Goal: Information Seeking & Learning: Learn about a topic

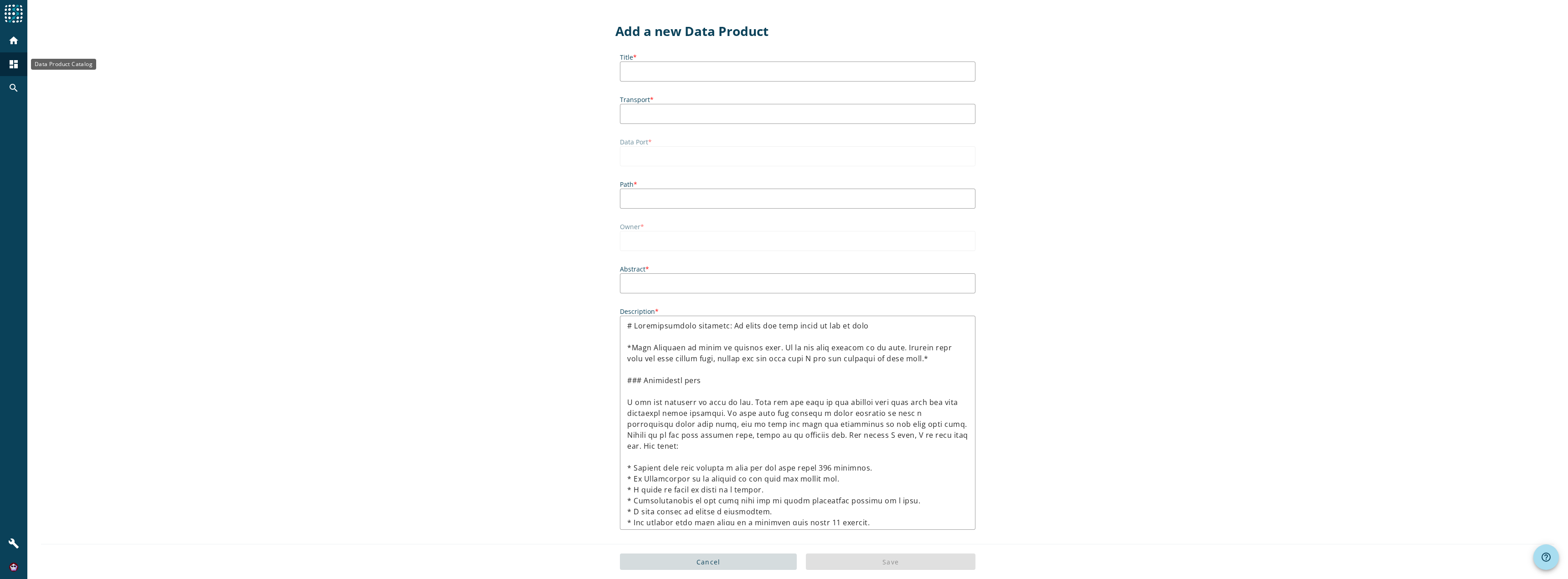
click at [16, 66] on mat-icon "dashboard" at bounding box center [14, 64] width 11 height 11
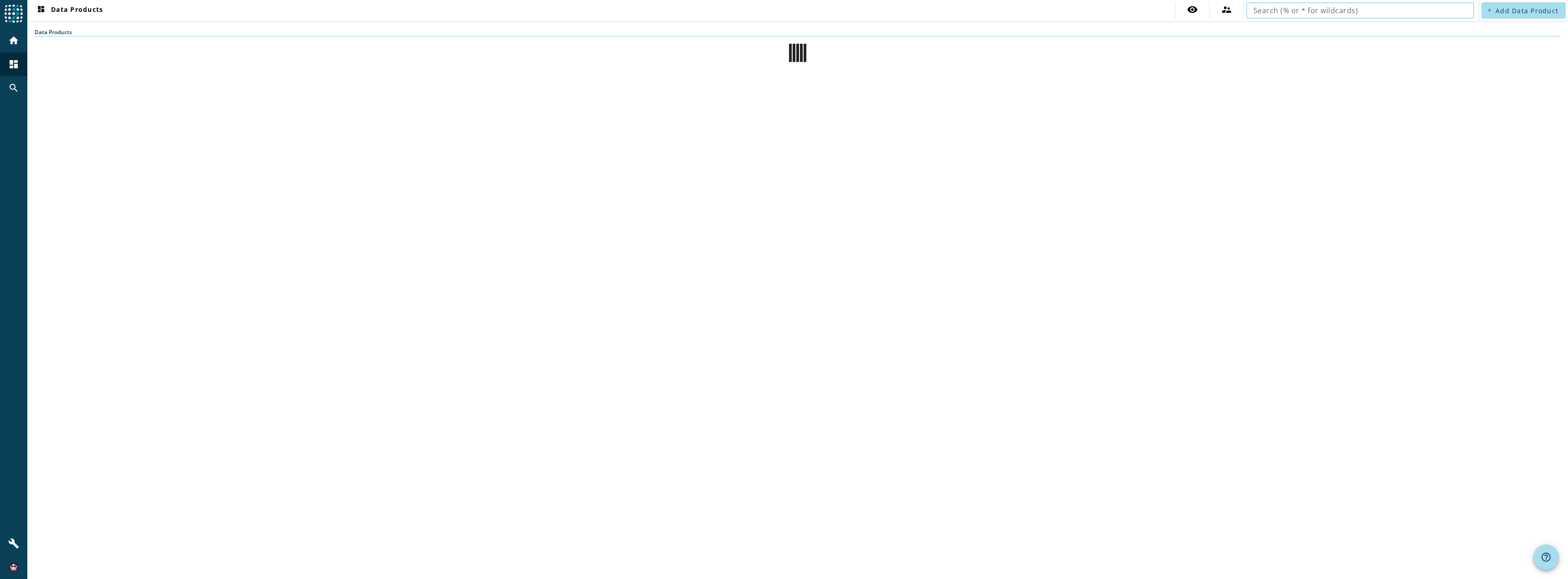
click at [1331, 13] on input "text" at bounding box center [1360, 11] width 213 height 11
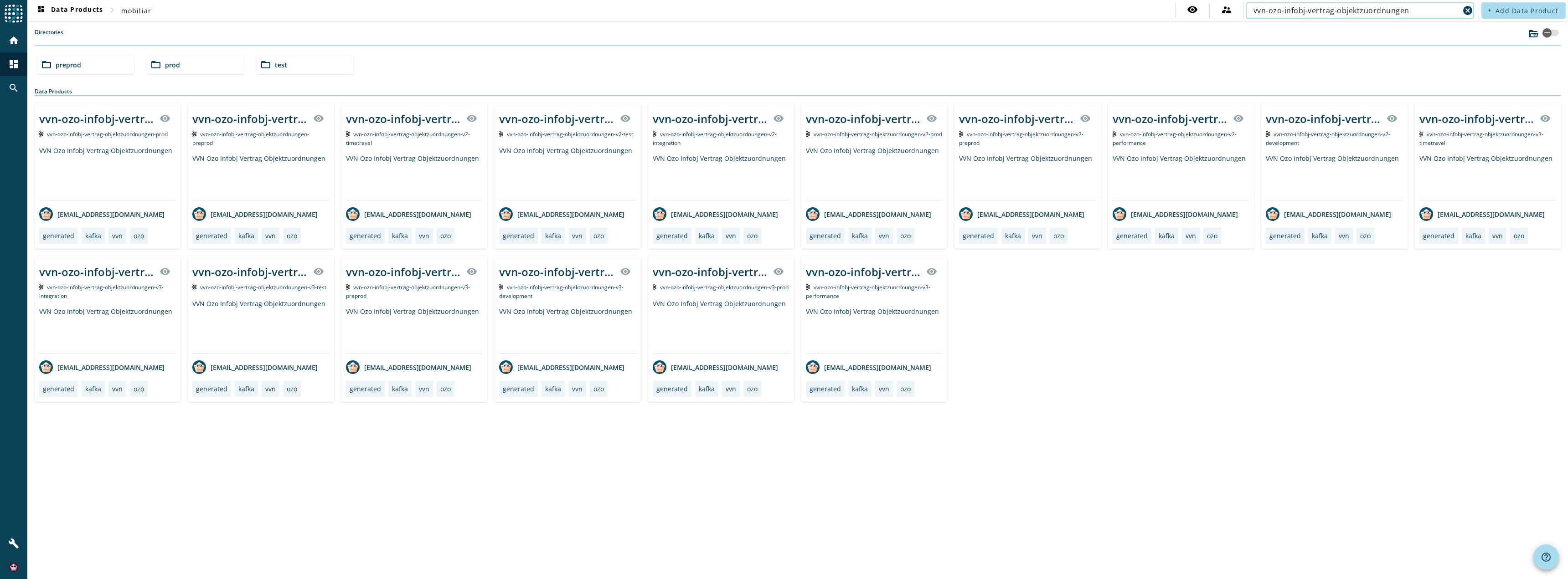
type input "vvn-ozo-infobj-vertrag-objektzuordnungen"
click at [1153, 375] on div "vvn-ozo-infobj-vertrag-objektzuordnungen-_stage_ visibility vvn-ozo-infobj-vert…" at bounding box center [797, 252] width 1526 height 299
click at [717, 476] on div "dashboard Data Products chevron_right mobiliar visibility supervisor_account vv…" at bounding box center [798, 289] width 1541 height 579
click at [694, 270] on div "vvn-ozo-infobj-vertrag-objektzuordnungen-v3-_stage_" at bounding box center [711, 272] width 115 height 15
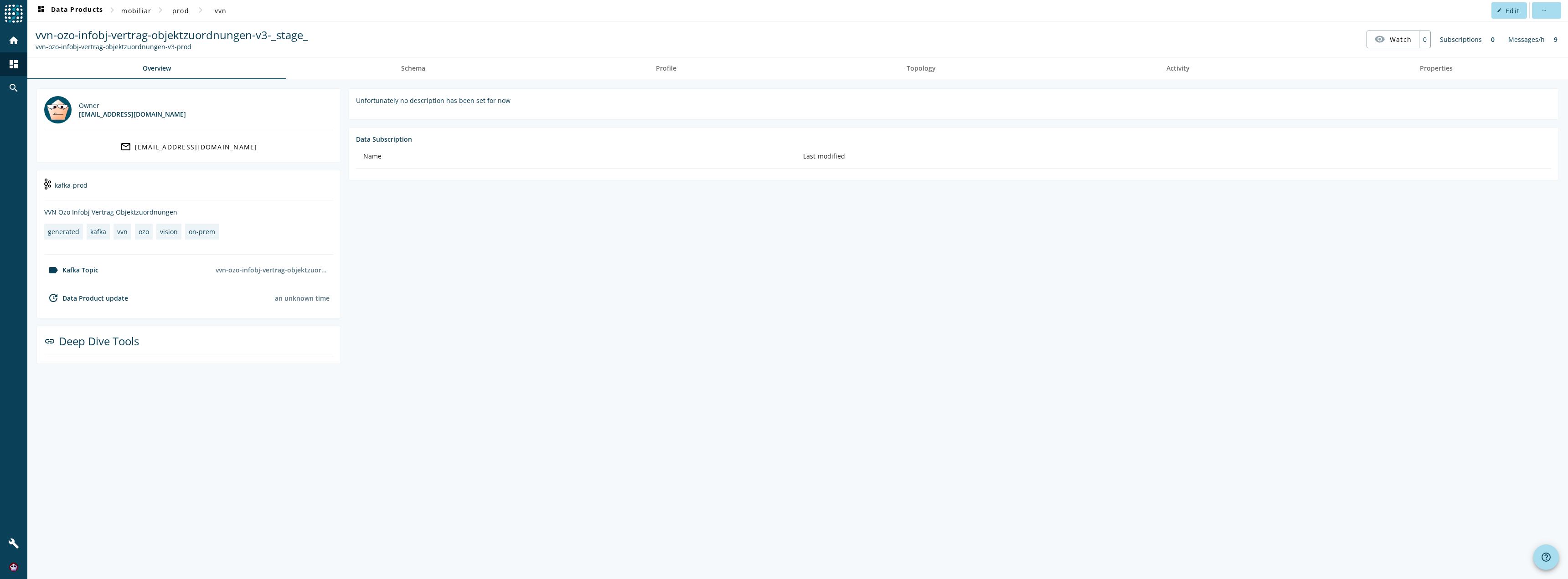
click at [216, 109] on div "Owner vision@mobi.ch" at bounding box center [189, 110] width 289 height 27
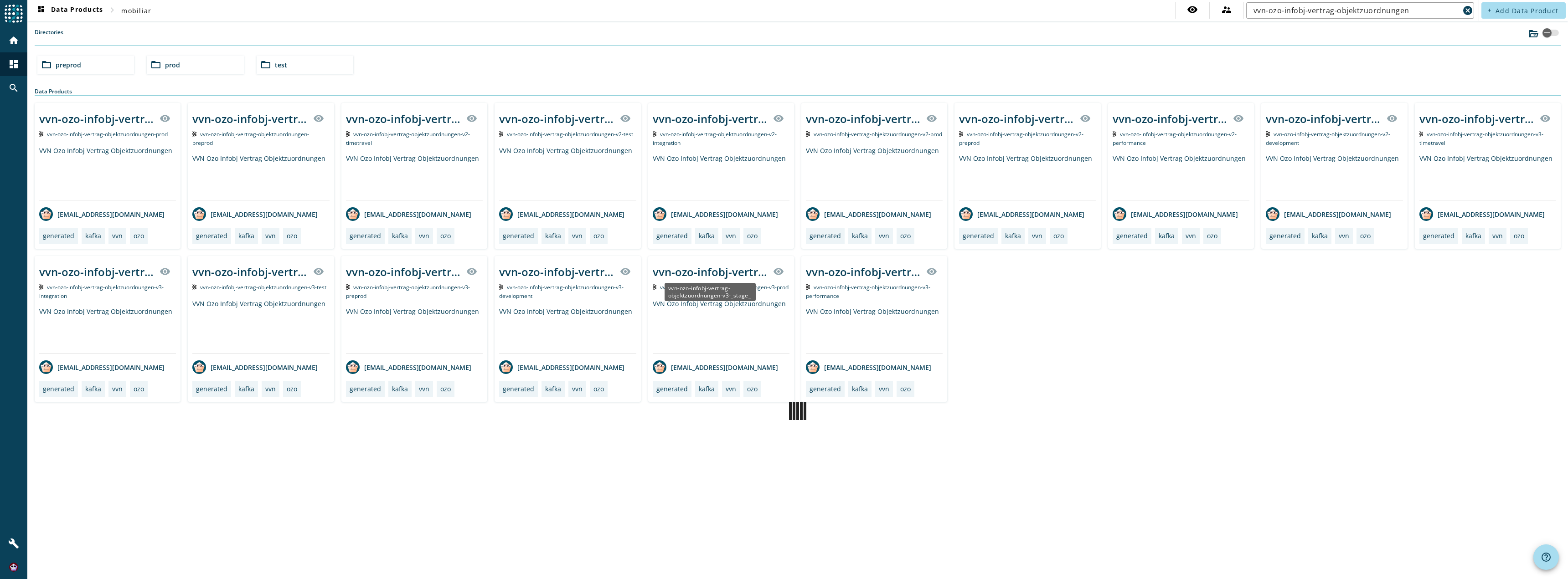
click at [718, 274] on div "vvn-ozo-infobj-vertrag-objektzuordnungen-v3-_stage_" at bounding box center [711, 272] width 115 height 15
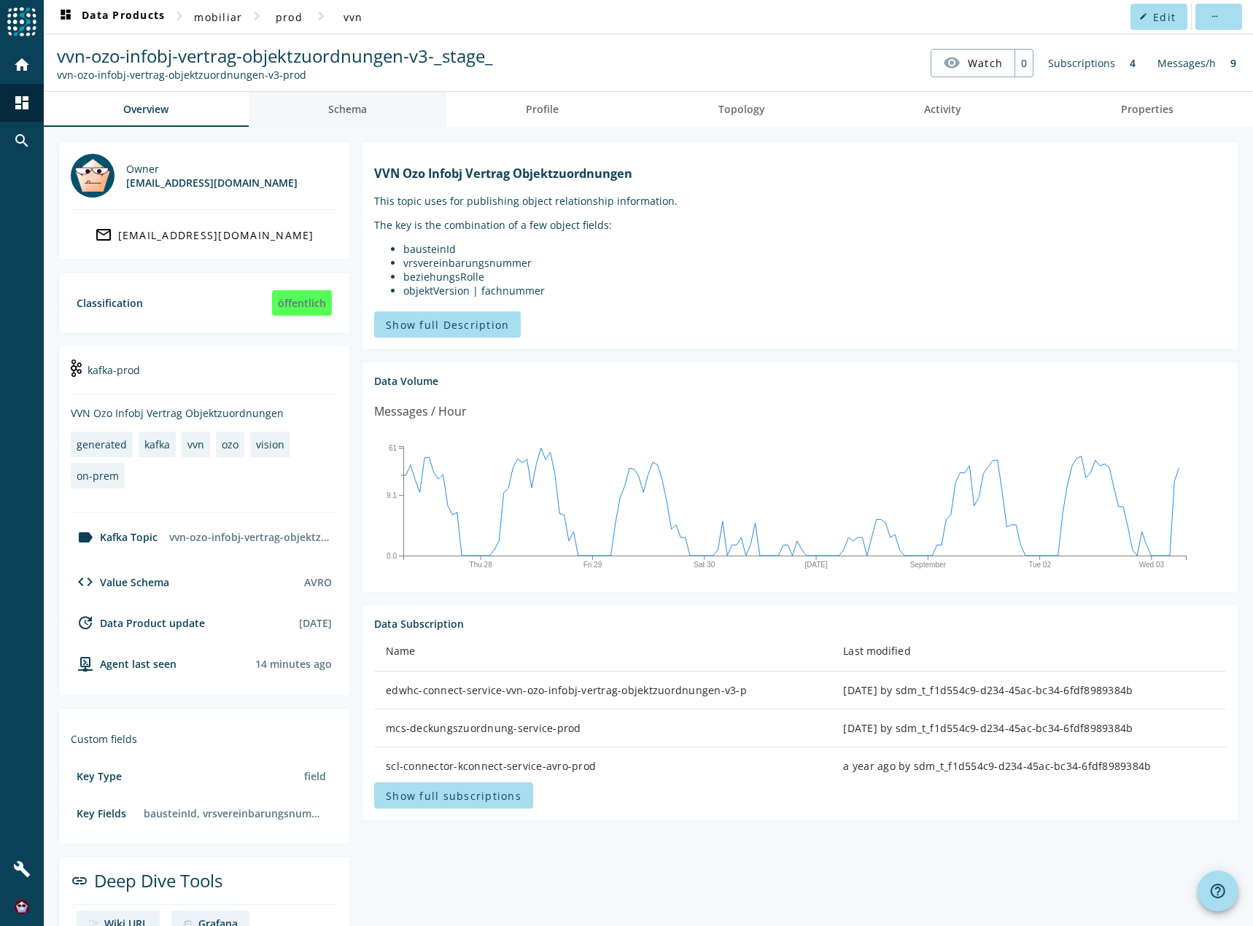
click at [368, 104] on link "Schema" at bounding box center [348, 109] width 198 height 35
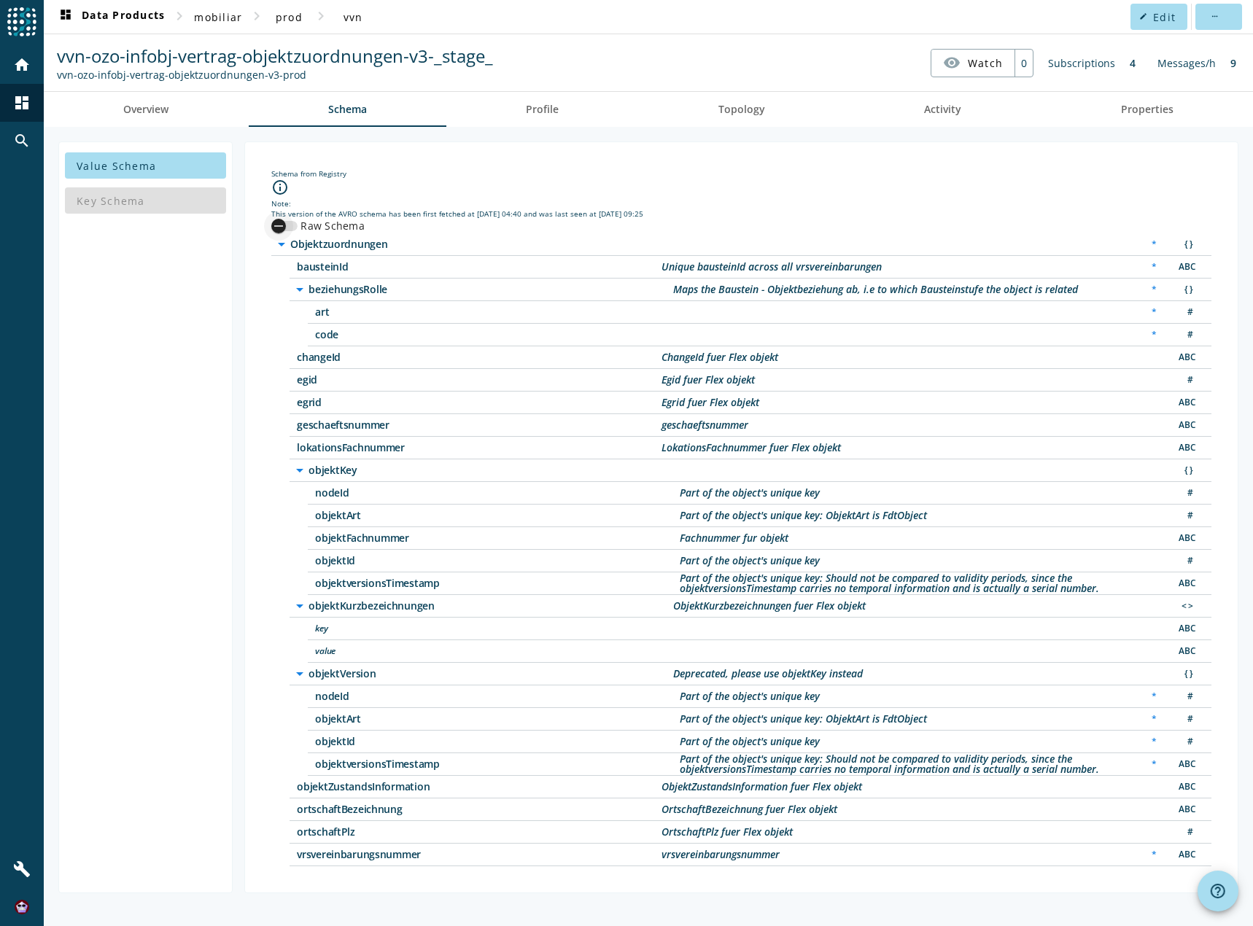
click at [282, 224] on icon "button" at bounding box center [278, 226] width 13 height 13
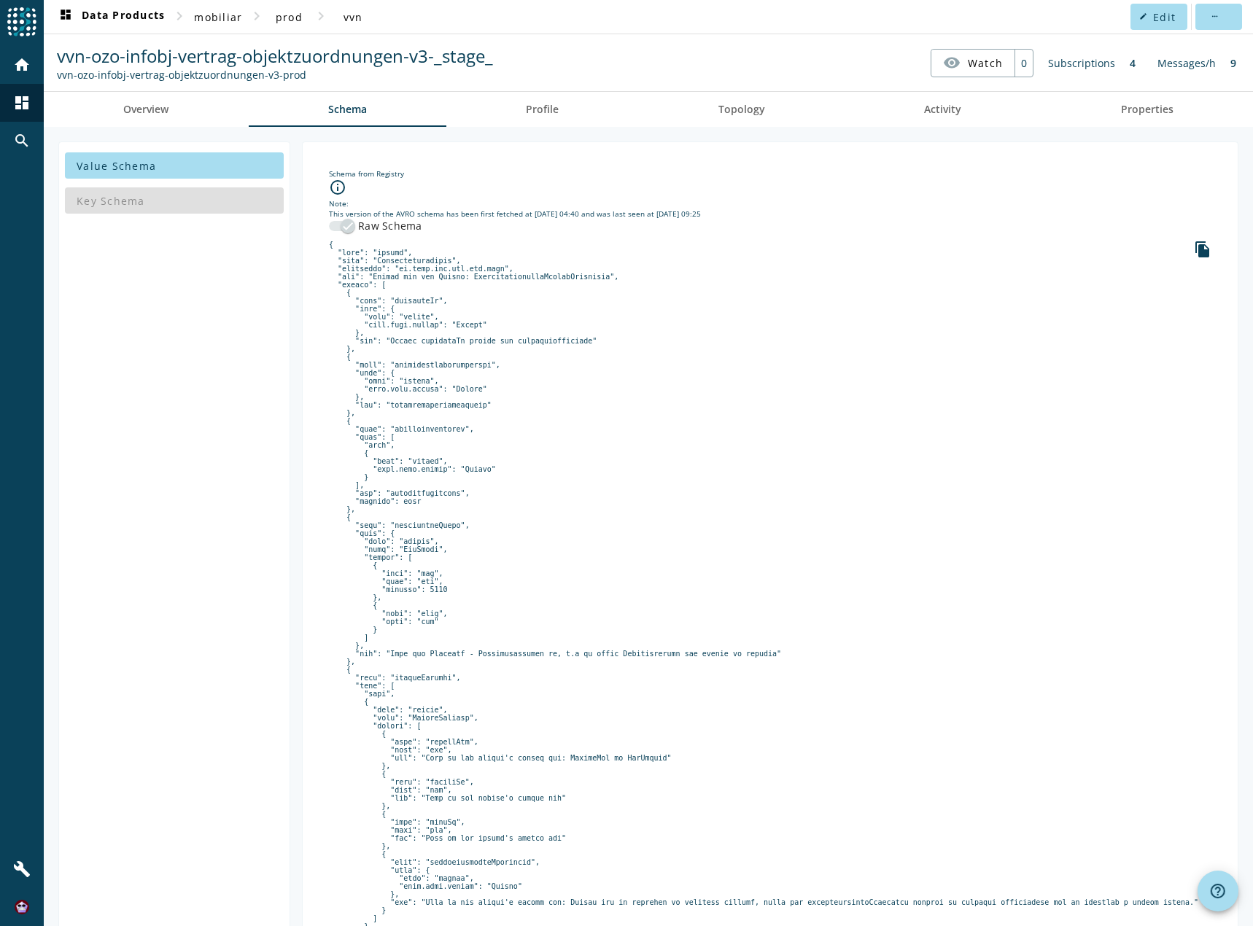
click at [681, 50] on nav "vvn-ozo-infobj-vertrag-objektzuordnungen-v3-_stage_ vvn-ozo-infobj-vertrag-obje…" at bounding box center [649, 62] width 1198 height 45
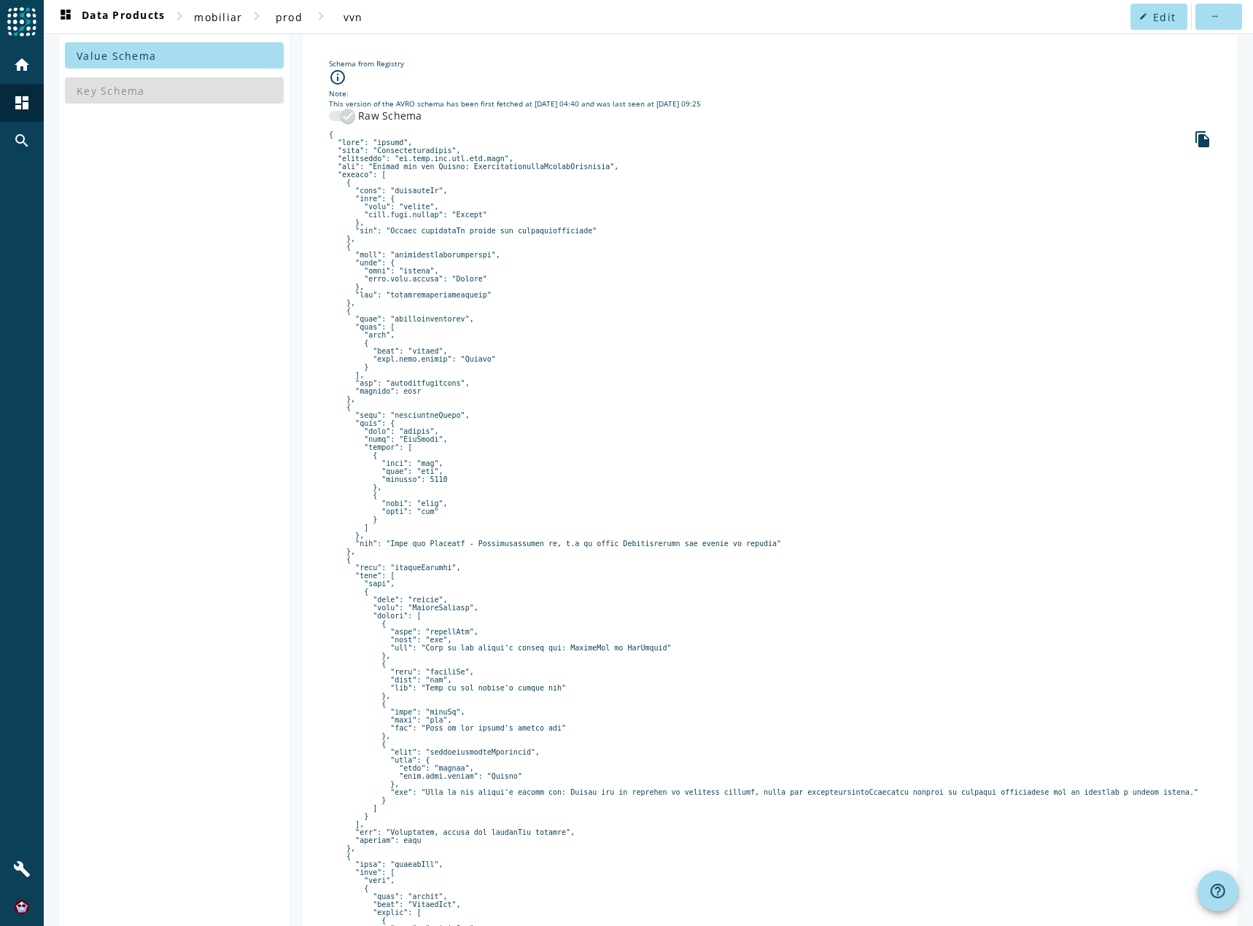
scroll to position [93, 0]
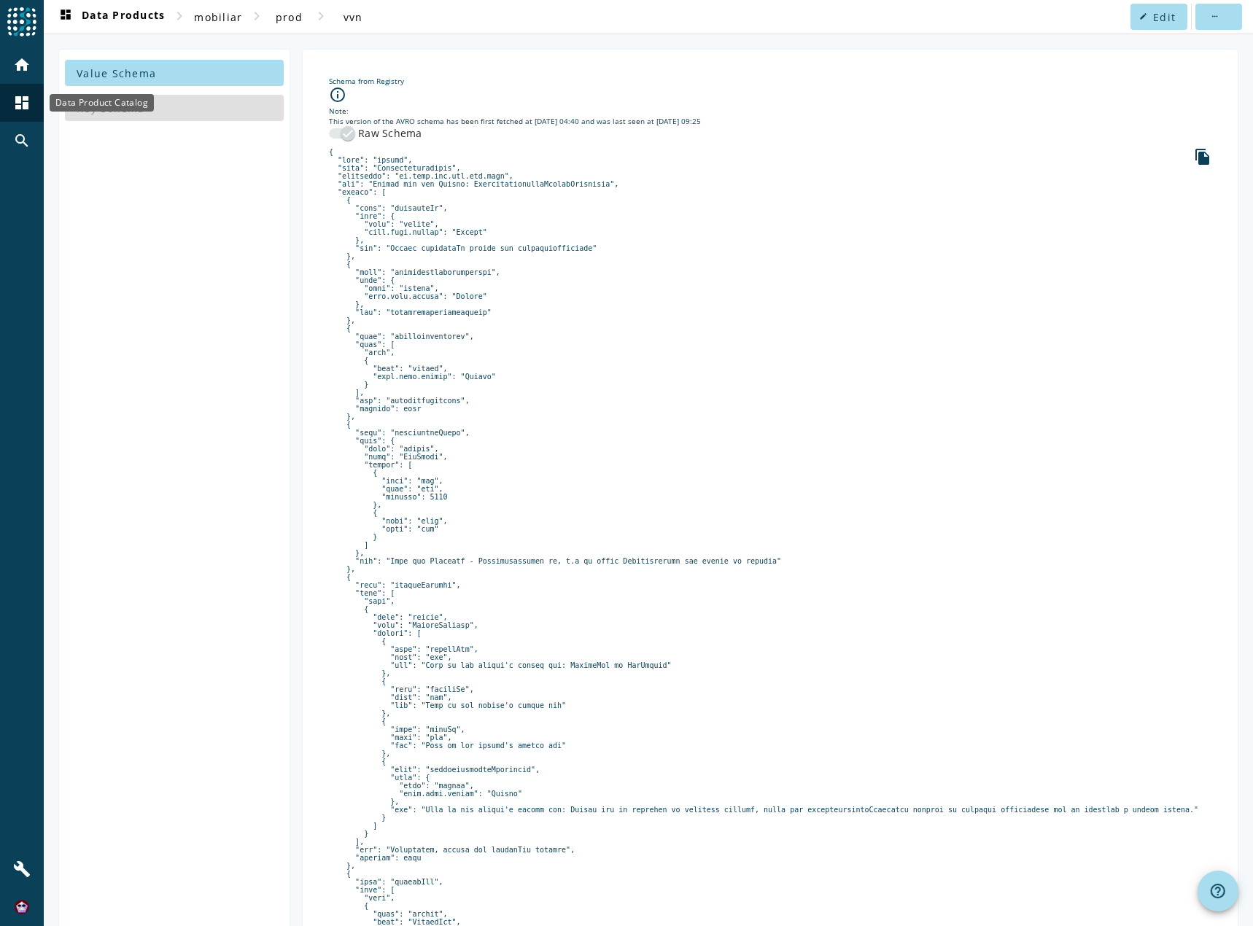
click at [22, 104] on mat-icon "dashboard" at bounding box center [22, 103] width 18 height 18
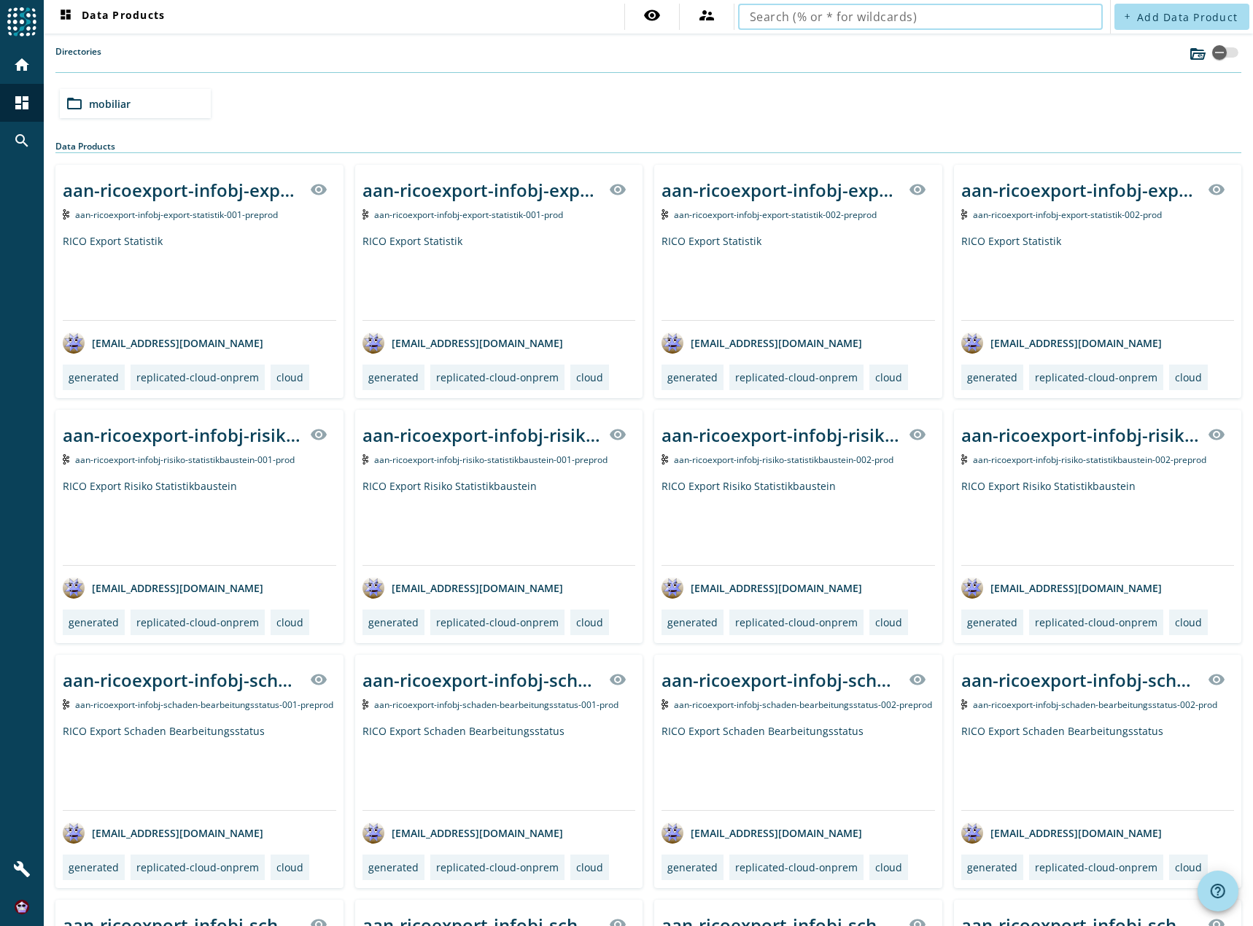
type input "https://cwiki.mobicorp.ch/confluence/spaces/ARTB/pages/1350464772/Analyse+Objek…"
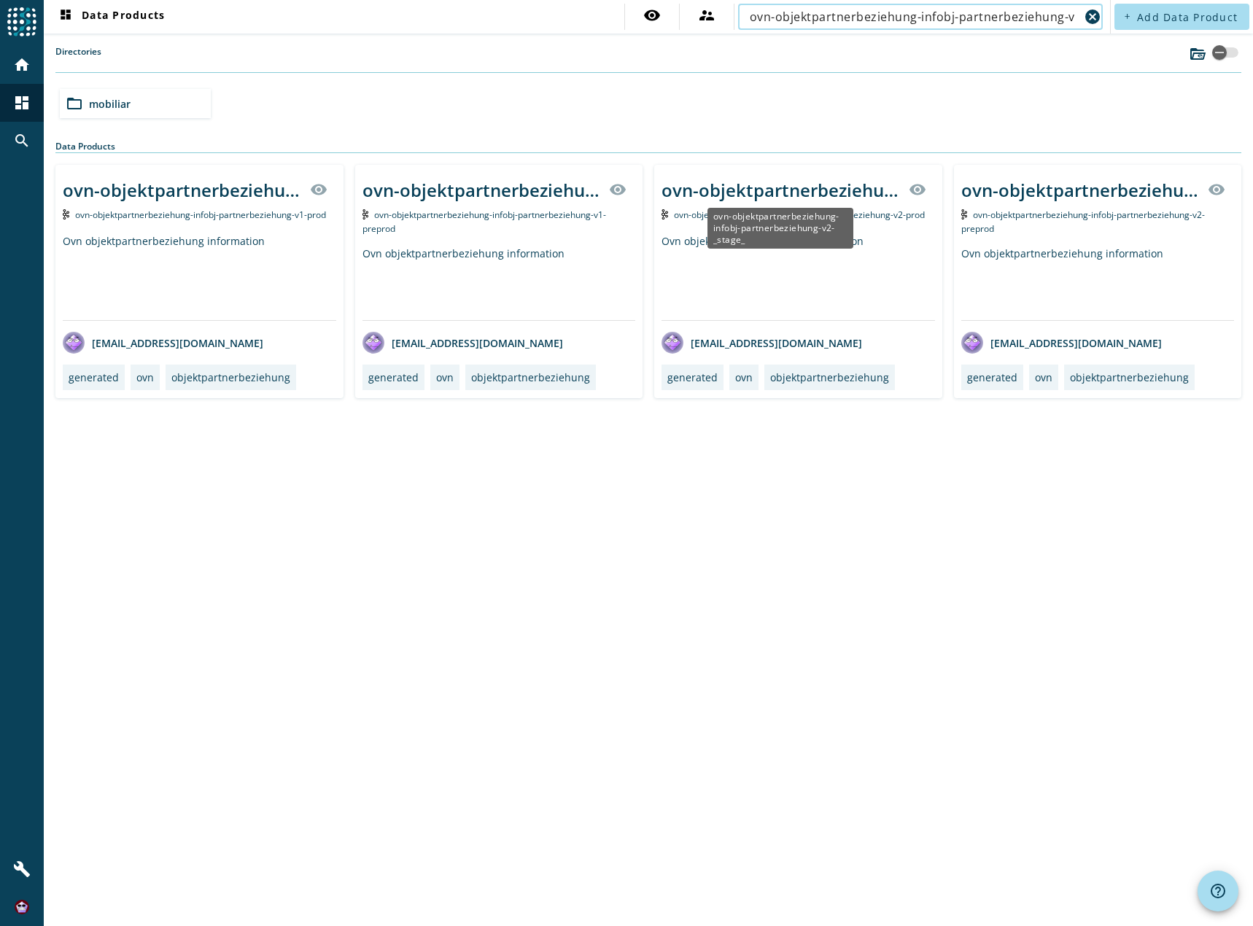
type input "ovn-objektpartnerbeziehung-infobj-partnerbeziehung-v"
click at [821, 187] on div "ovn-objektpartnerbeziehung-infobj-partnerbeziehung-v2-_stage_" at bounding box center [781, 190] width 239 height 24
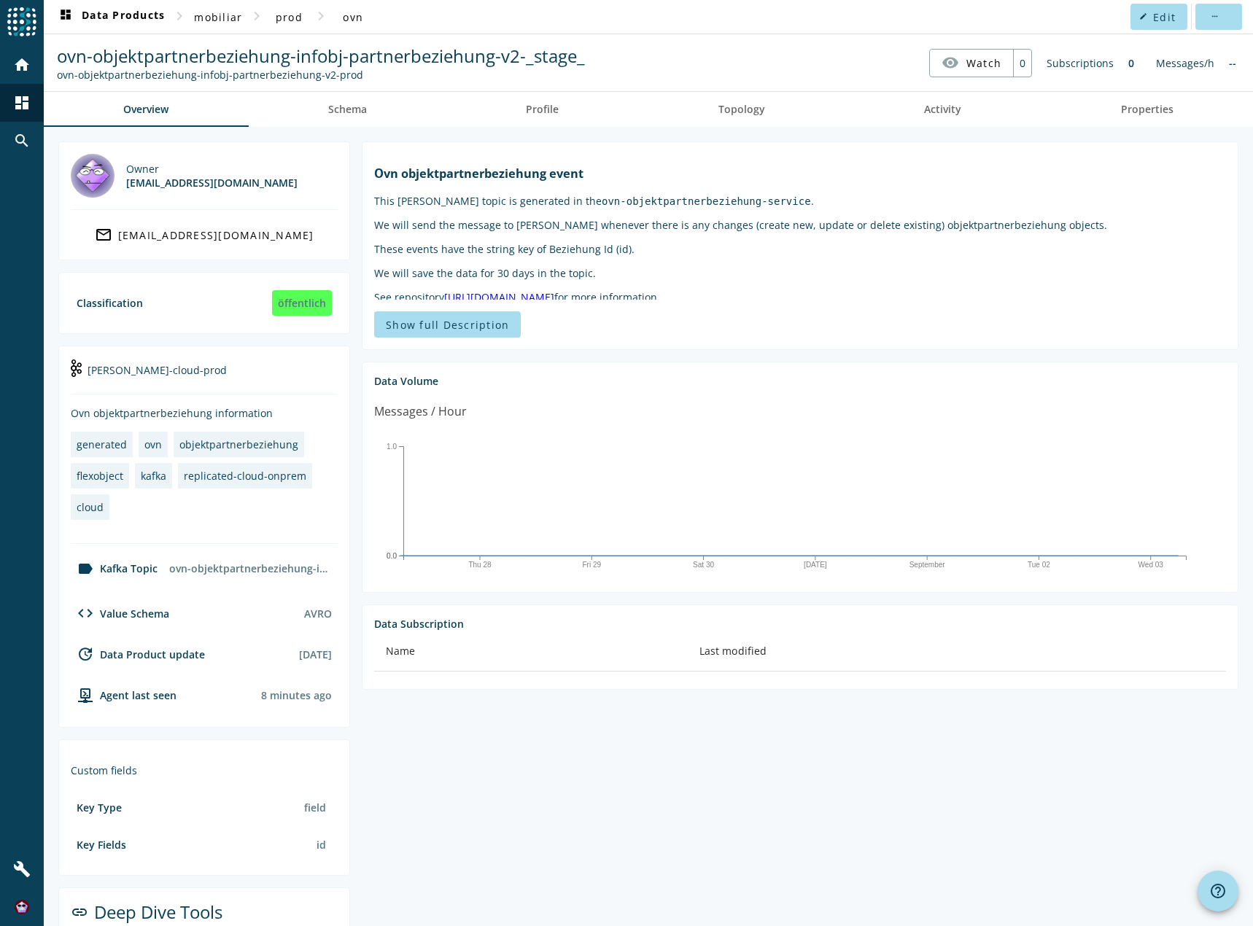
click at [712, 50] on nav "ovn-objektpartnerbeziehung-infobj-partnerbeziehung-v2-_stage_ ovn-objektpartner…" at bounding box center [649, 62] width 1198 height 45
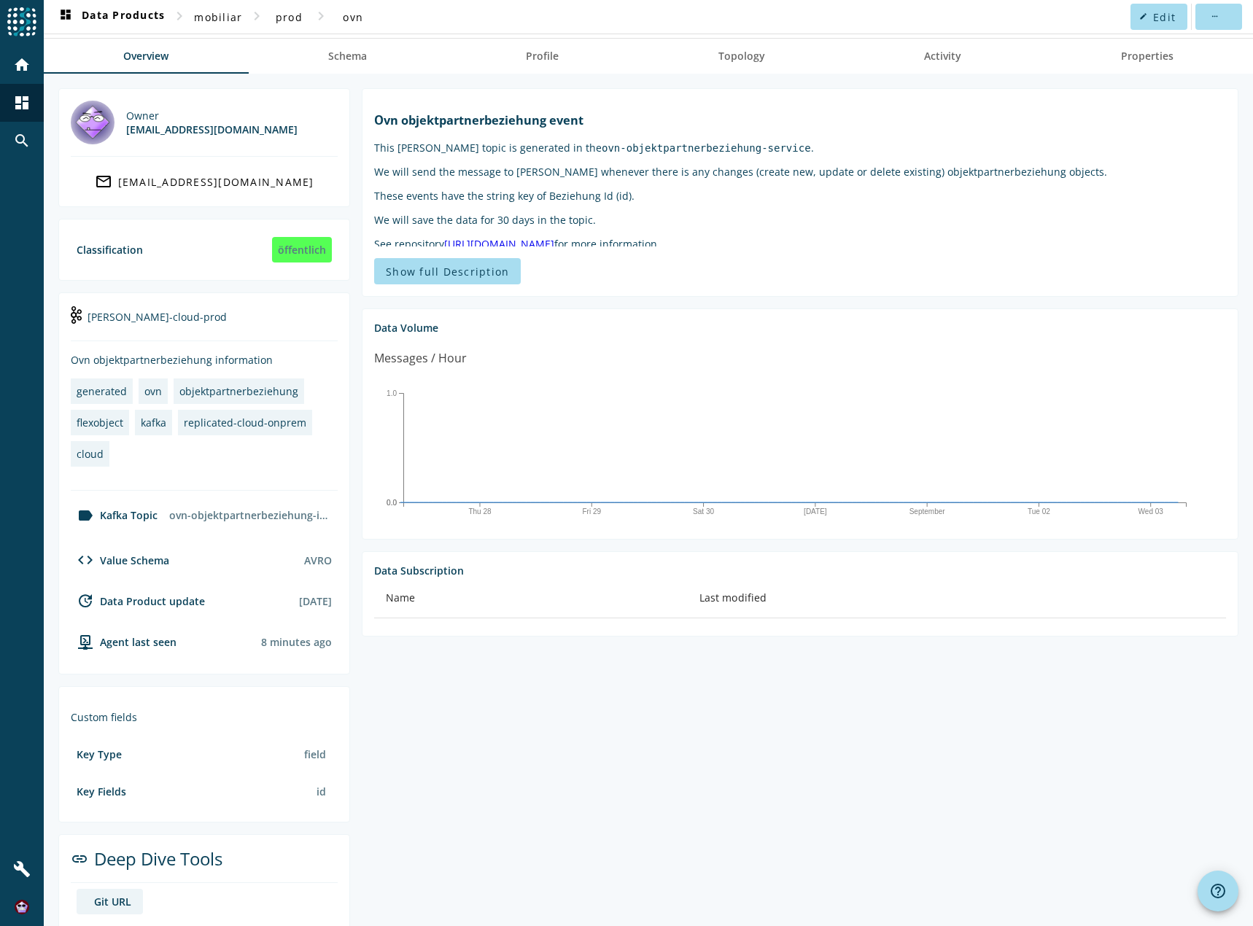
scroll to position [73, 0]
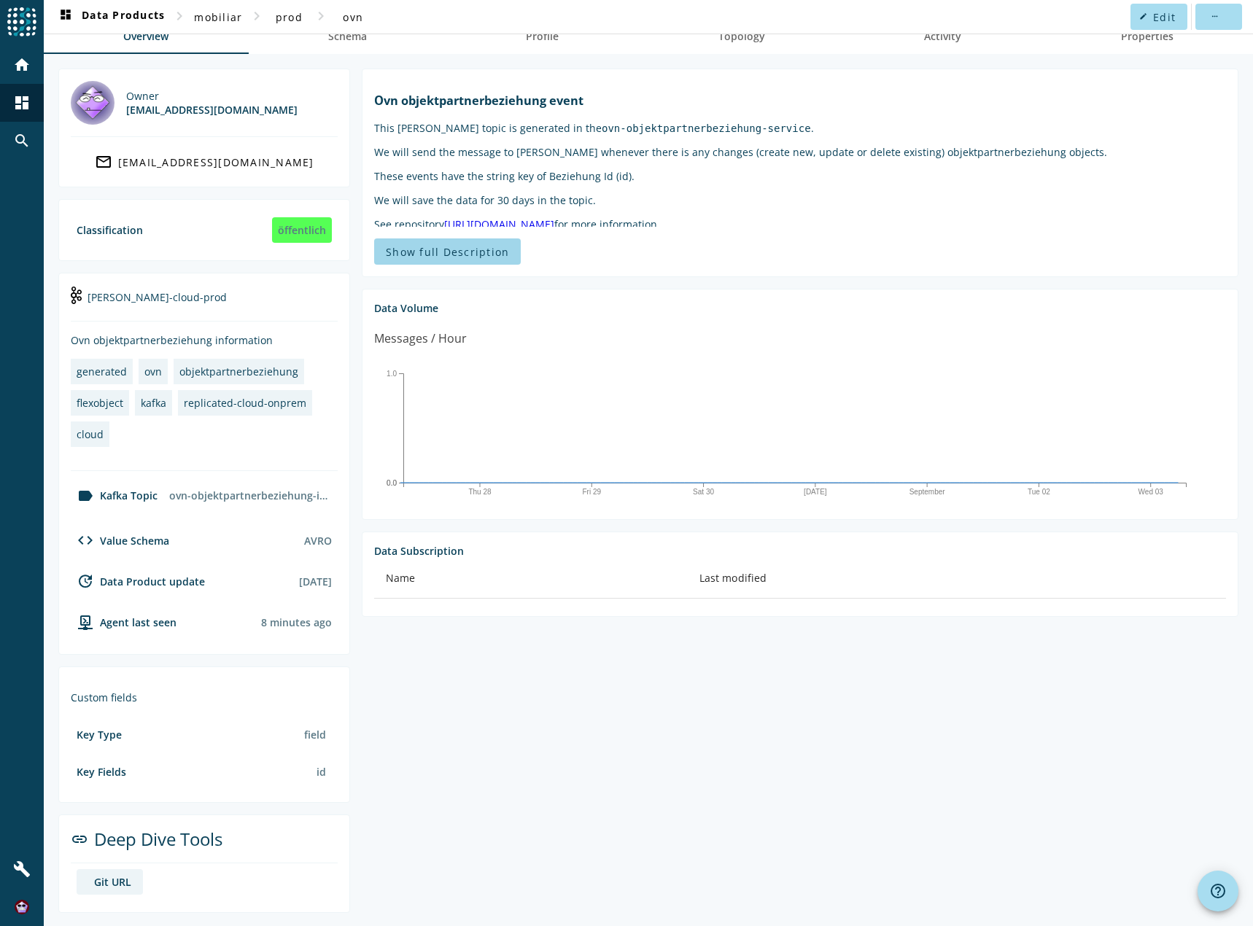
click at [478, 247] on span "Show full Description" at bounding box center [447, 252] width 123 height 14
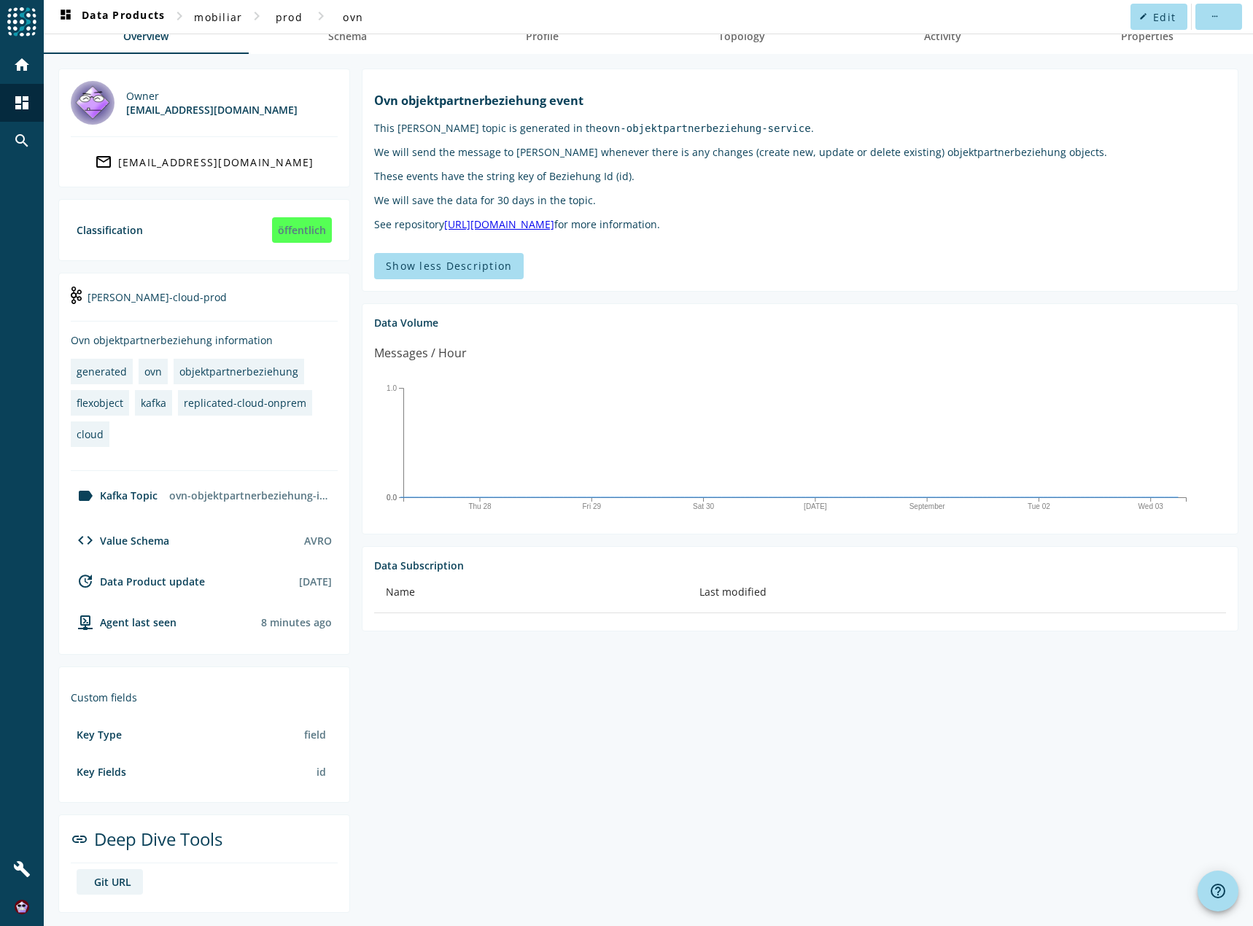
scroll to position [74, 0]
click at [724, 173] on p "These events have the string key of Beziehung Id (id)." at bounding box center [800, 175] width 852 height 14
click at [554, 220] on link "[URL][DOMAIN_NAME]" at bounding box center [499, 223] width 110 height 14
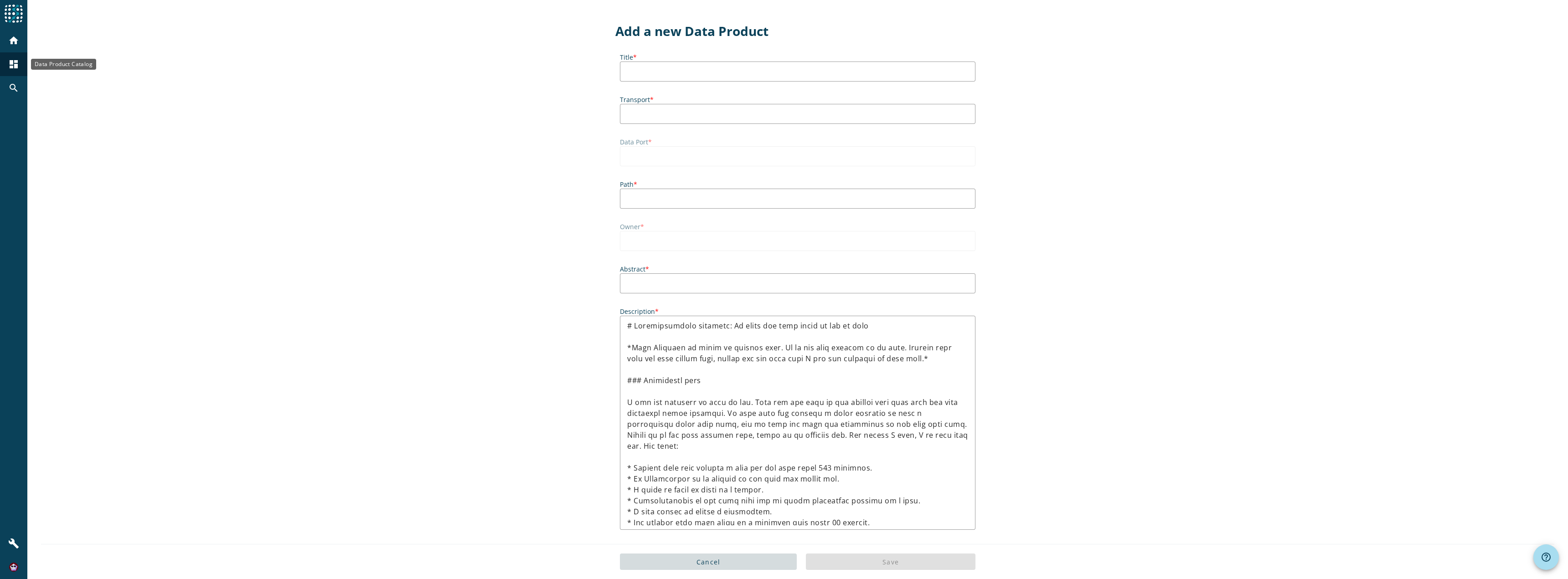
click at [12, 66] on mat-icon "dashboard" at bounding box center [14, 64] width 11 height 11
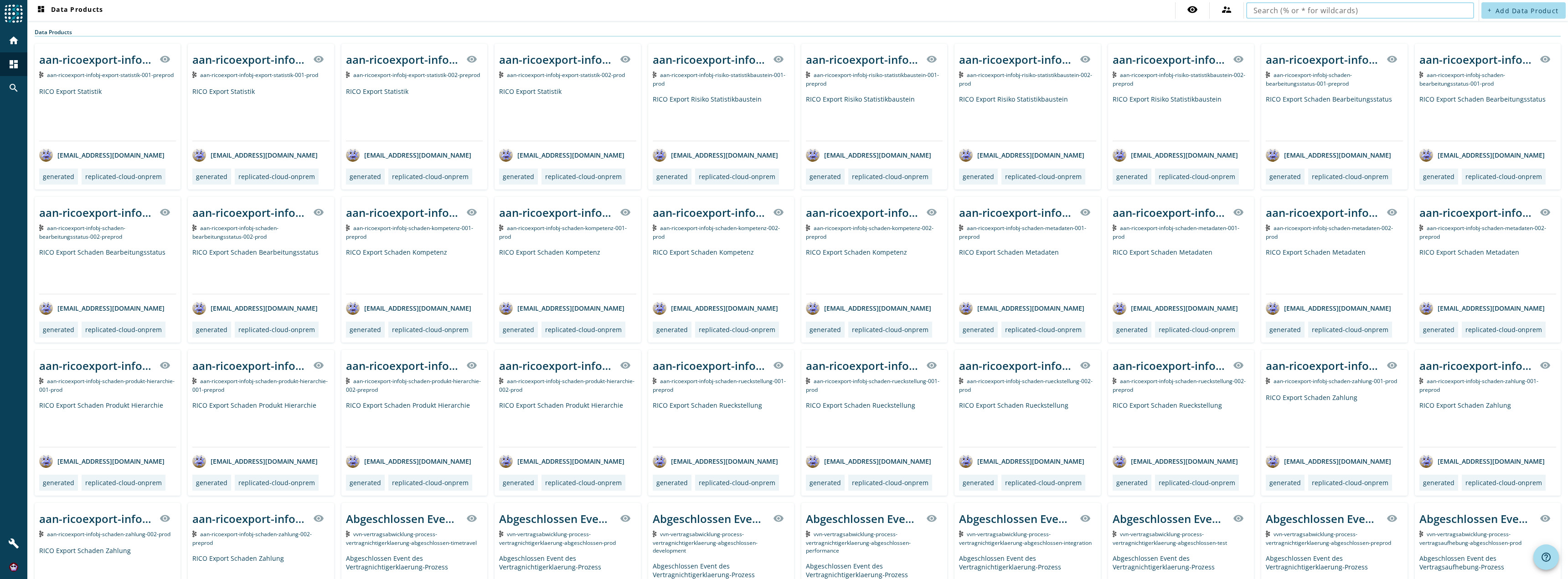
type input "vvn-ozo-infobj-vertrag-objektzuordnungen"
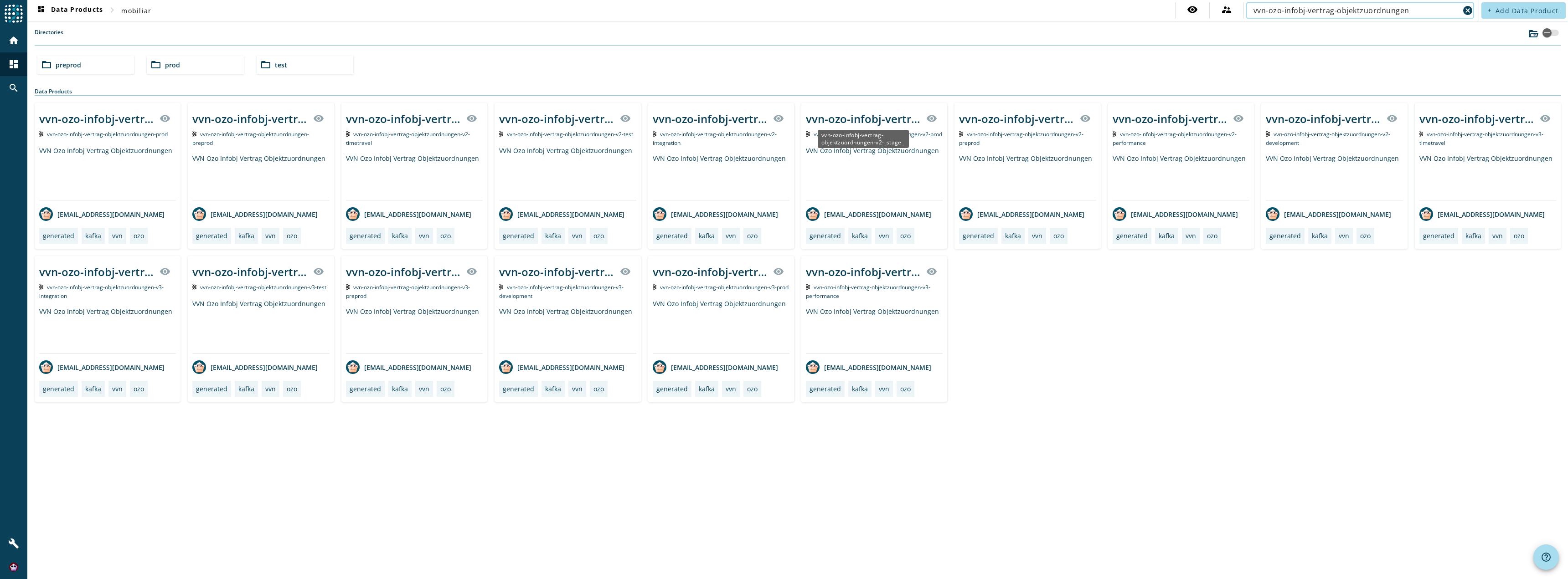
click at [877, 117] on div "vvn-ozo-infobj-vertrag-objektzuordnungen-v2-_stage_" at bounding box center [864, 119] width 115 height 15
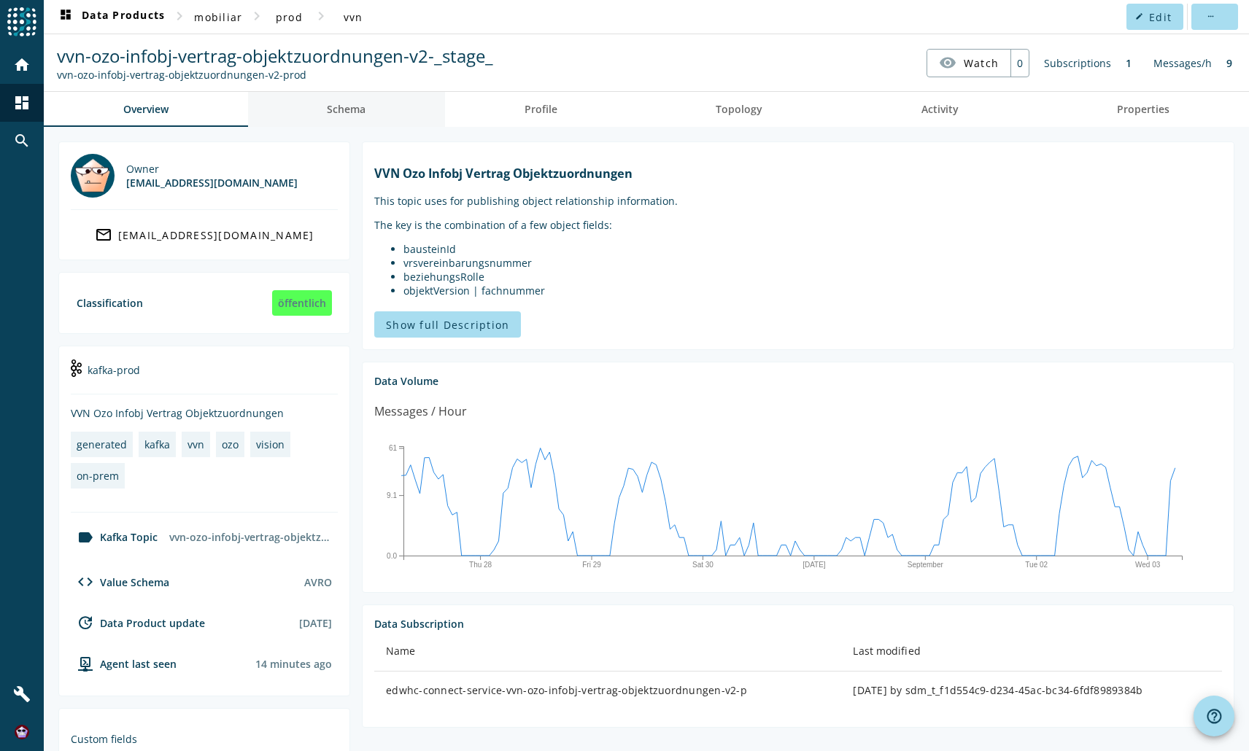
click at [320, 105] on link "Schema" at bounding box center [347, 109] width 198 height 35
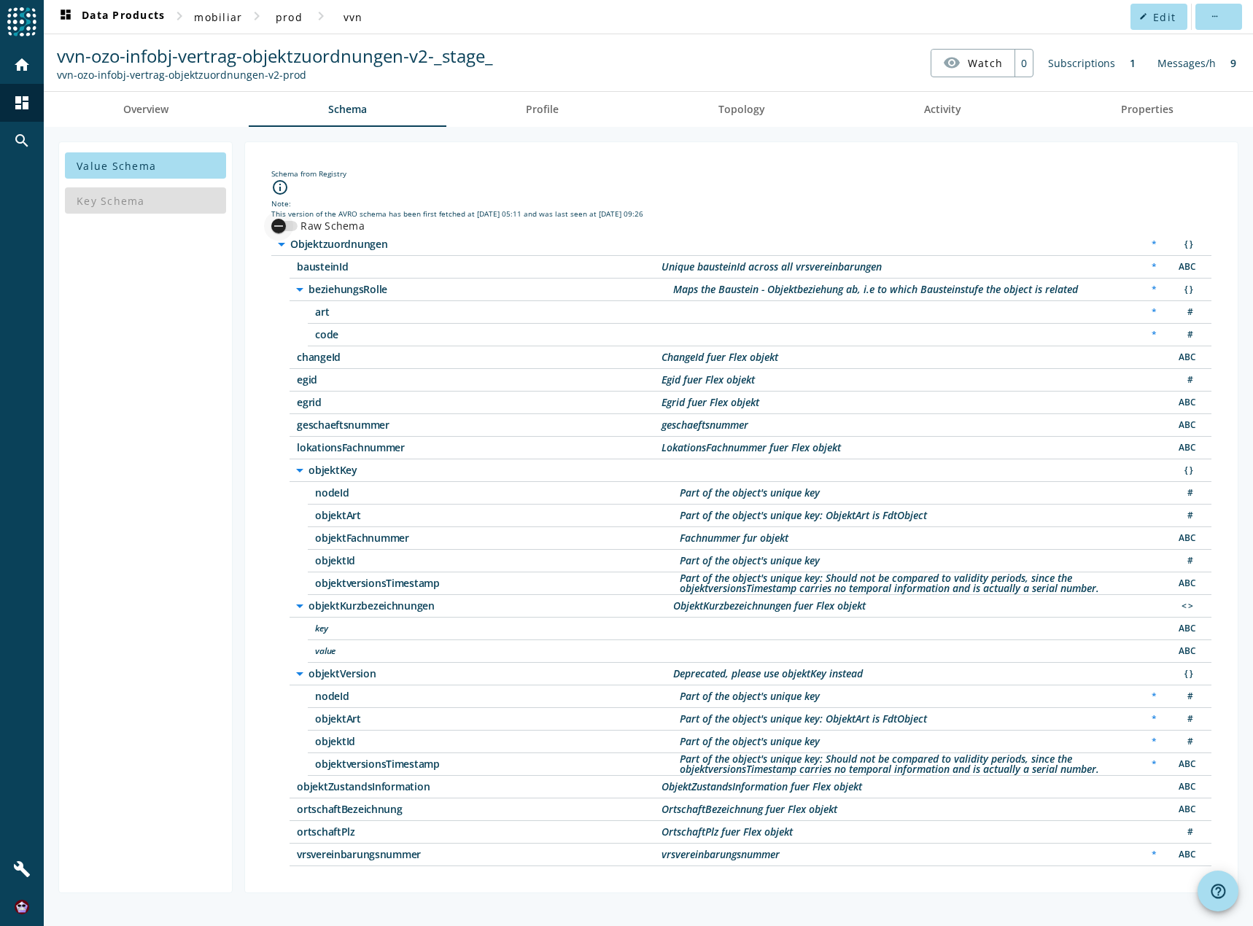
click at [285, 223] on div "button" at bounding box center [278, 226] width 15 height 15
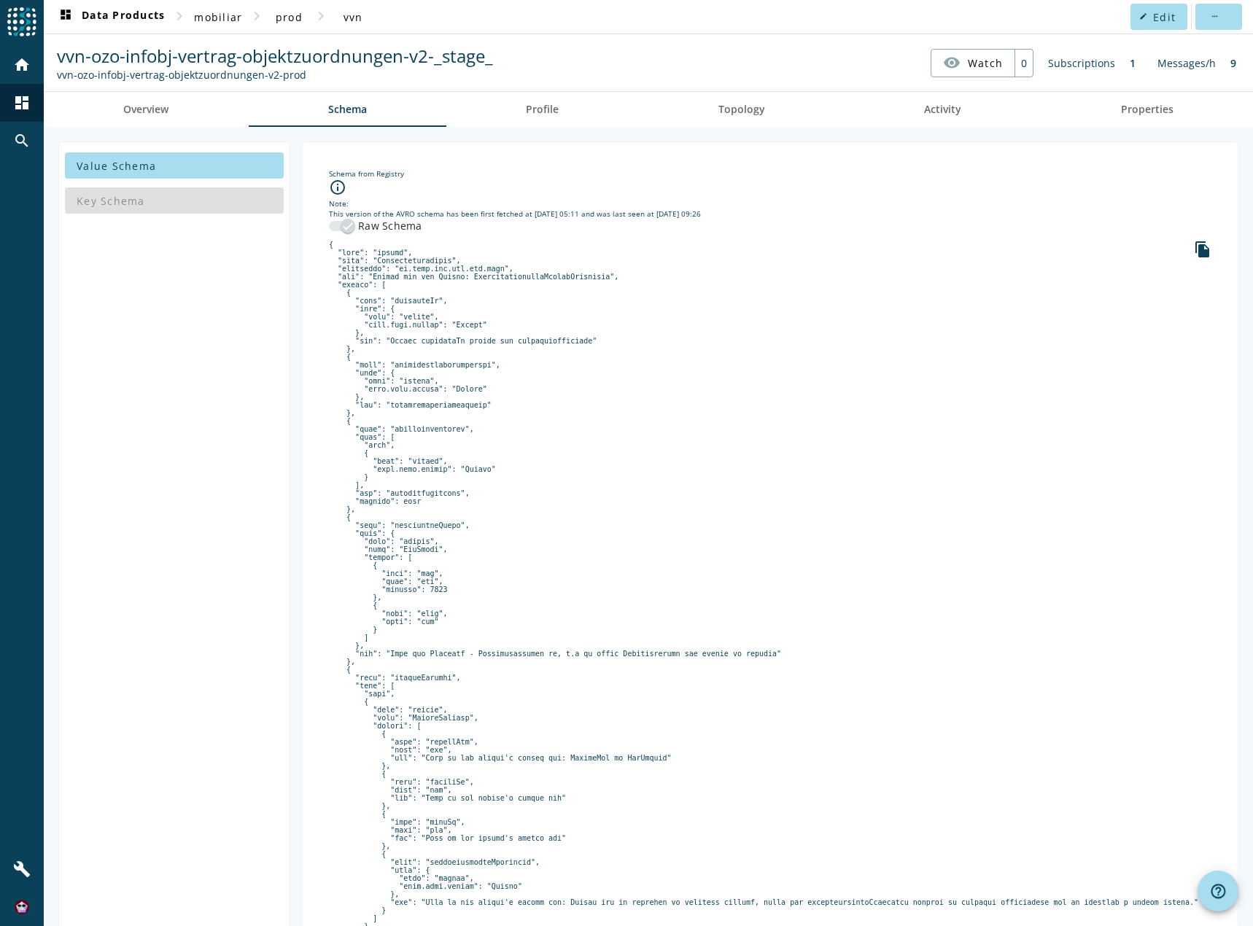
click at [711, 60] on nav "vvn-ozo-infobj-vertrag-objektzuordnungen-v2-_stage_ vvn-ozo-infobj-vertrag-obje…" at bounding box center [649, 62] width 1198 height 45
click at [692, 57] on nav "vvn-ozo-infobj-vertrag-objektzuordnungen-v2-_stage_ vvn-ozo-infobj-vertrag-obje…" at bounding box center [649, 62] width 1198 height 45
click at [594, 47] on nav "vvn-ozo-infobj-vertrag-objektzuordnungen-v2-_stage_ vvn-ozo-infobj-vertrag-obje…" at bounding box center [649, 62] width 1198 height 45
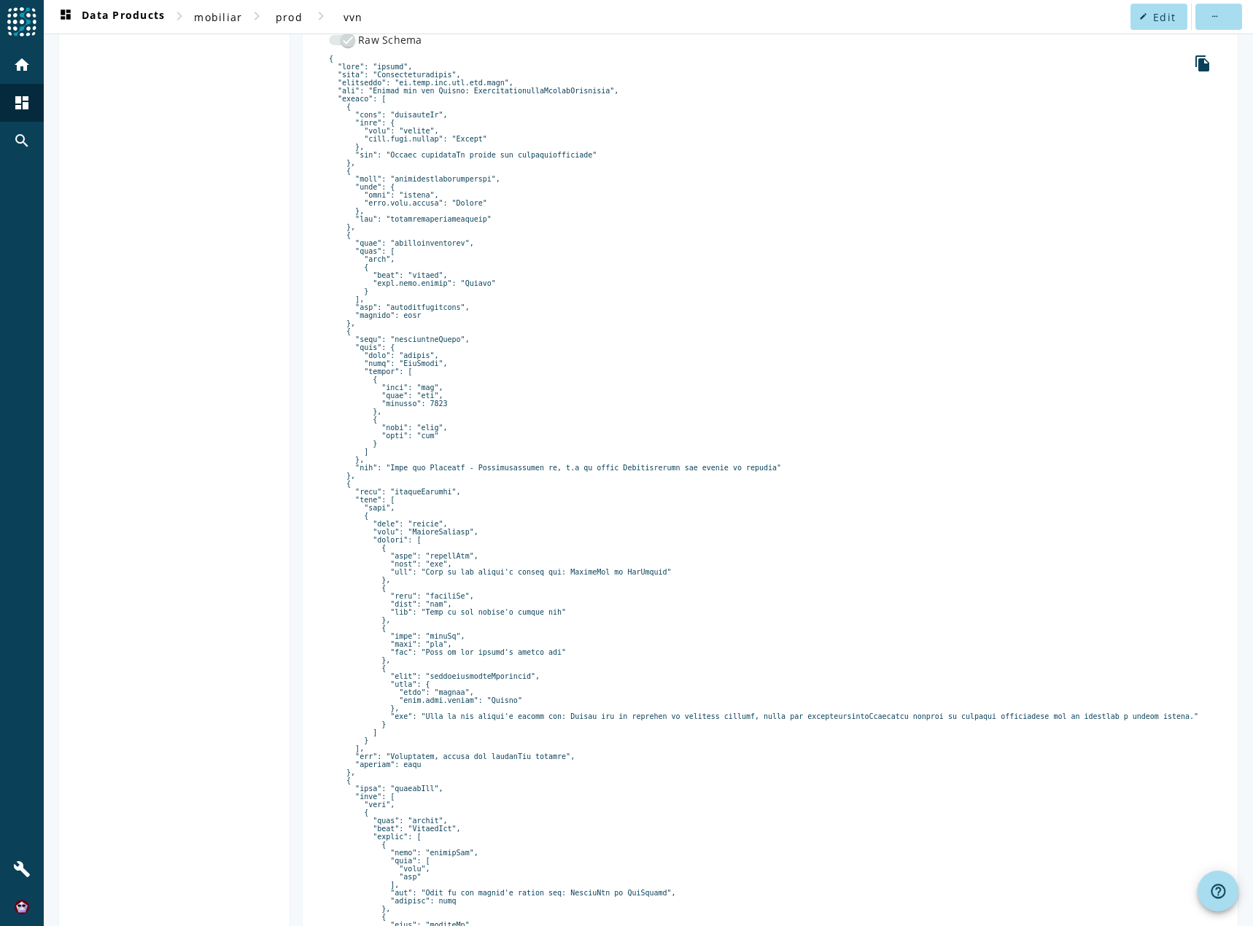
scroll to position [93, 0]
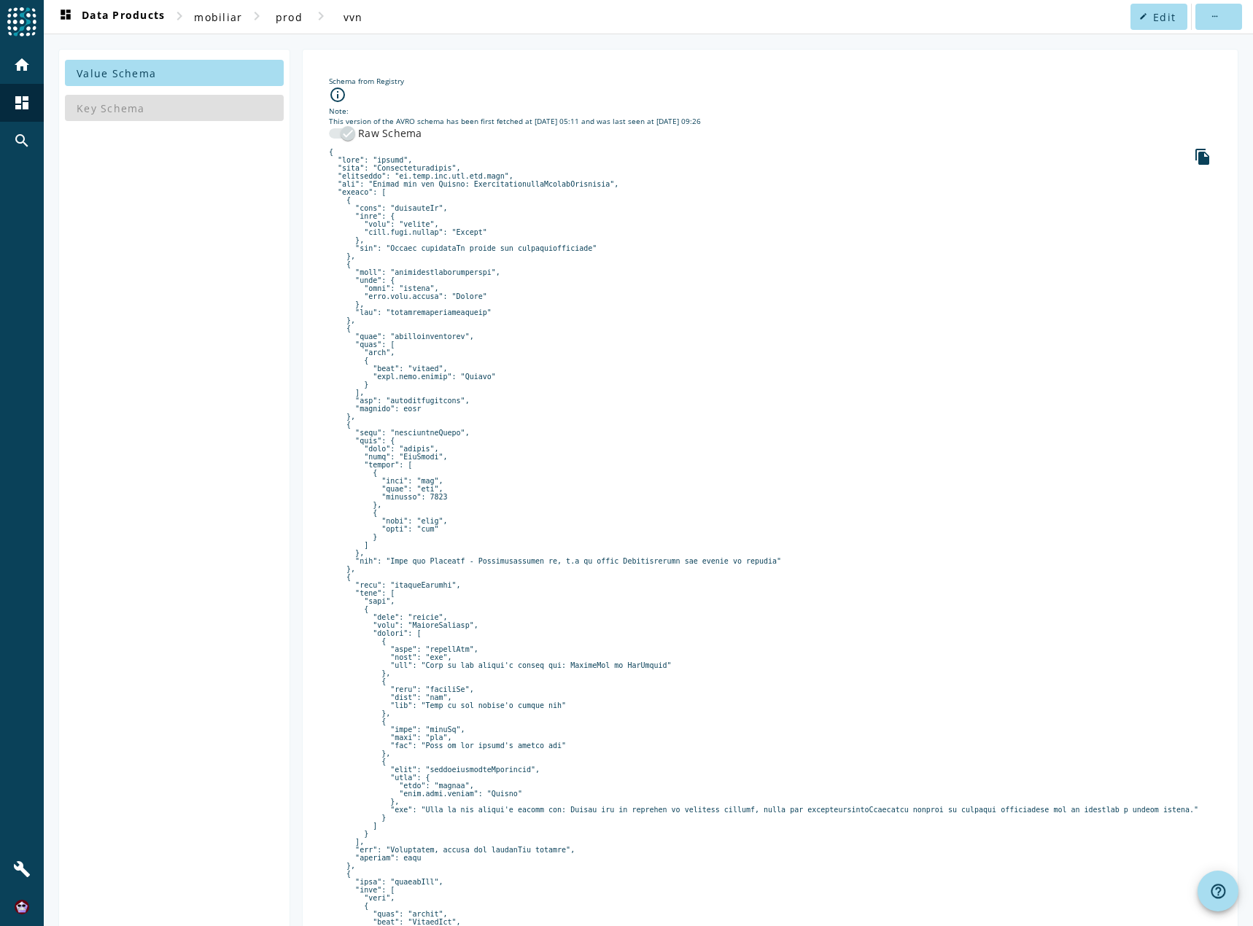
click at [785, 7] on nav "dashboard Data Products chevron_right mobiliar chevron_right prod chevron_right…" at bounding box center [648, 17] width 1209 height 34
click at [24, 106] on mat-icon "dashboard" at bounding box center [22, 103] width 18 height 18
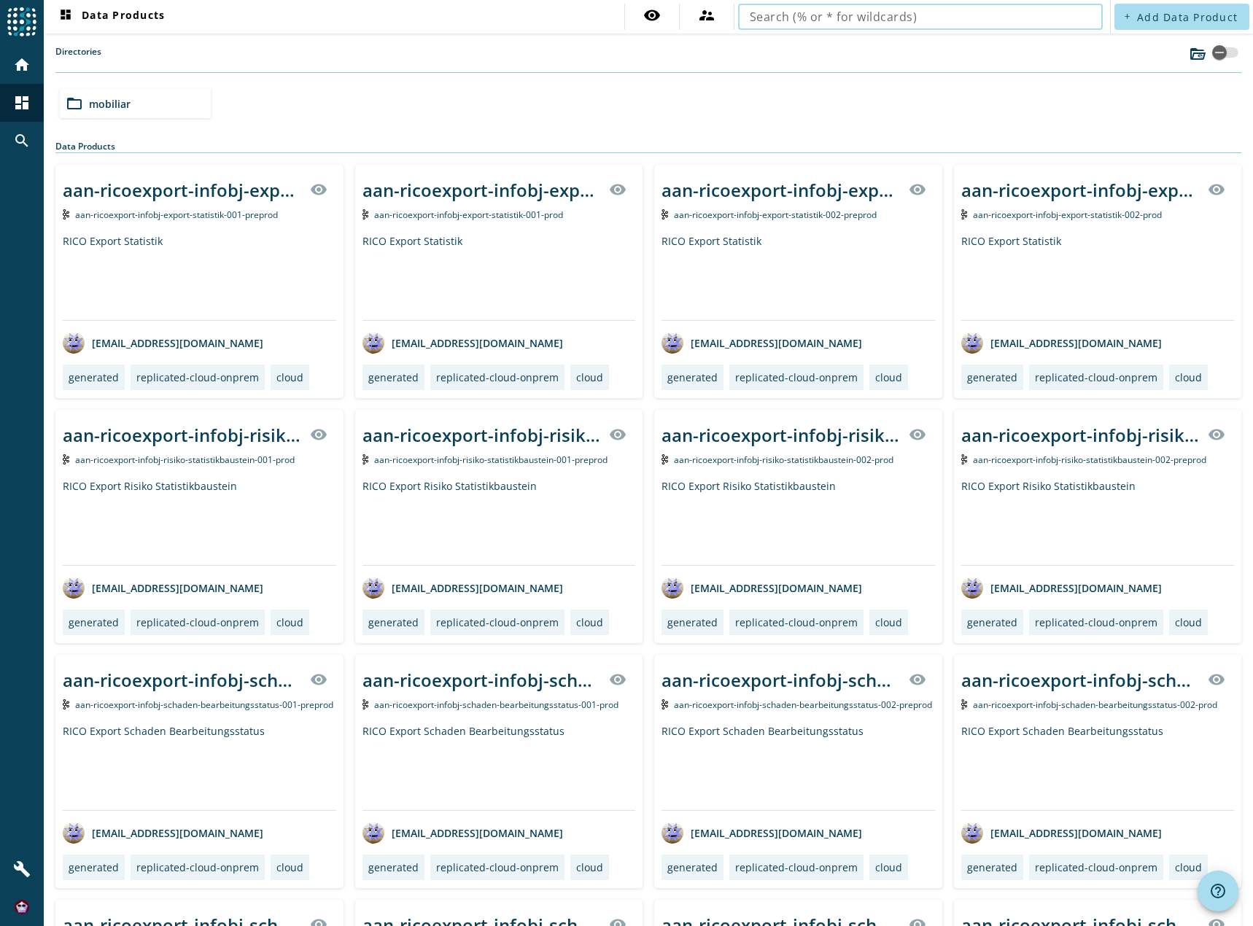
click at [797, 20] on input "text" at bounding box center [920, 17] width 341 height 18
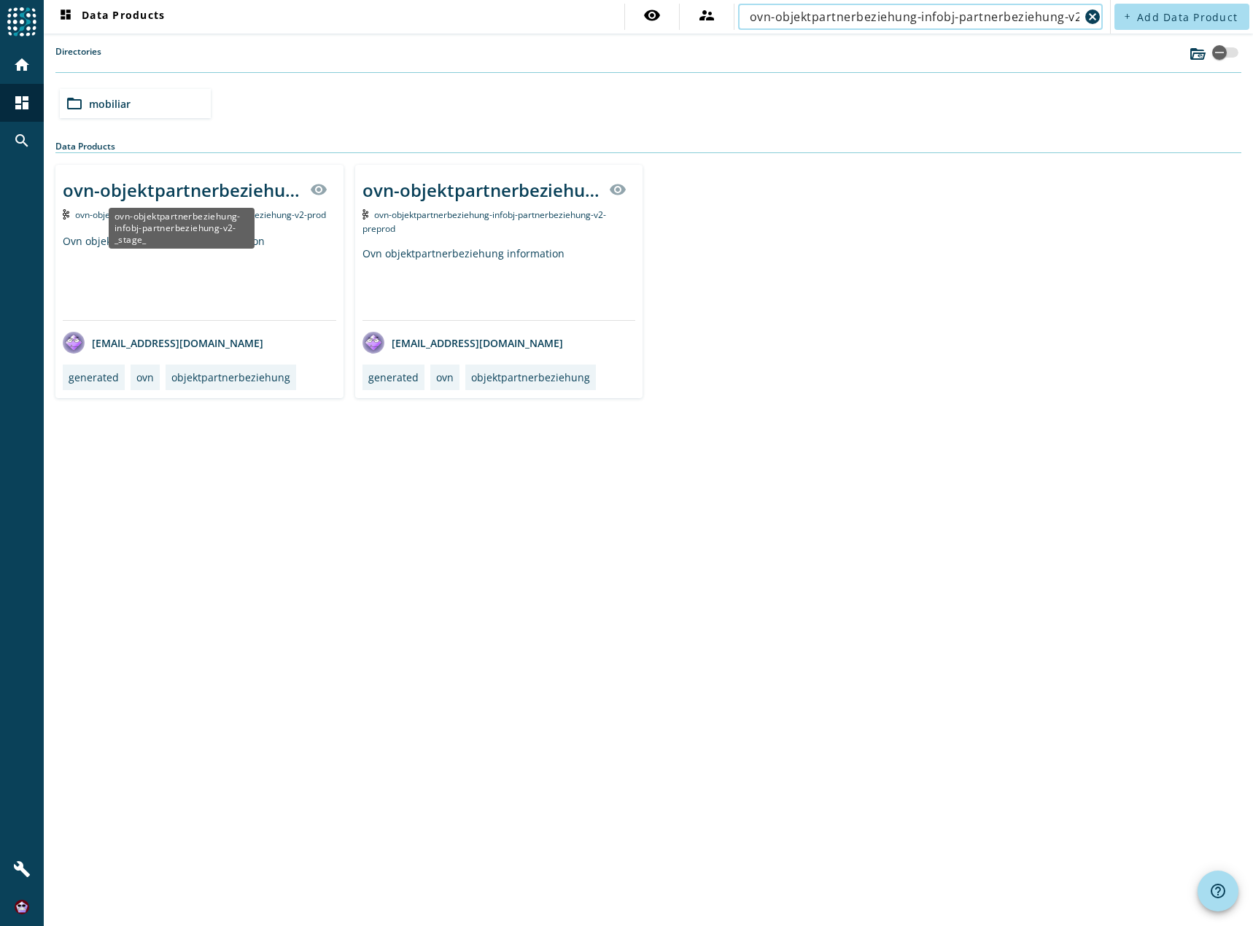
type input "ovn-objektpartnerbeziehung-infobj-partnerbeziehung-v2"
click at [218, 191] on div "ovn-objektpartnerbeziehung-infobj-partnerbeziehung-v2-_stage_" at bounding box center [182, 190] width 239 height 24
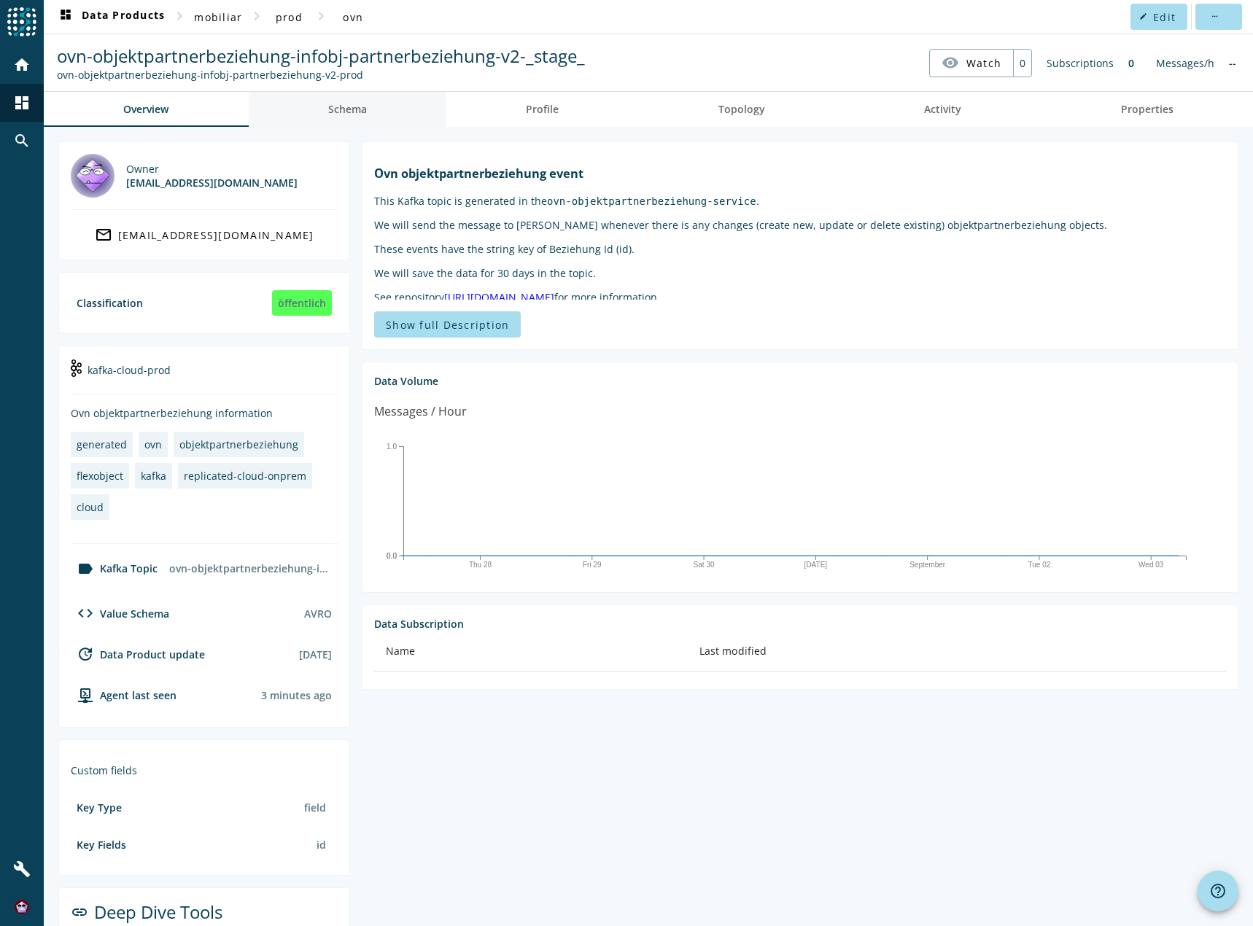
click at [355, 109] on span "Schema" at bounding box center [347, 109] width 39 height 10
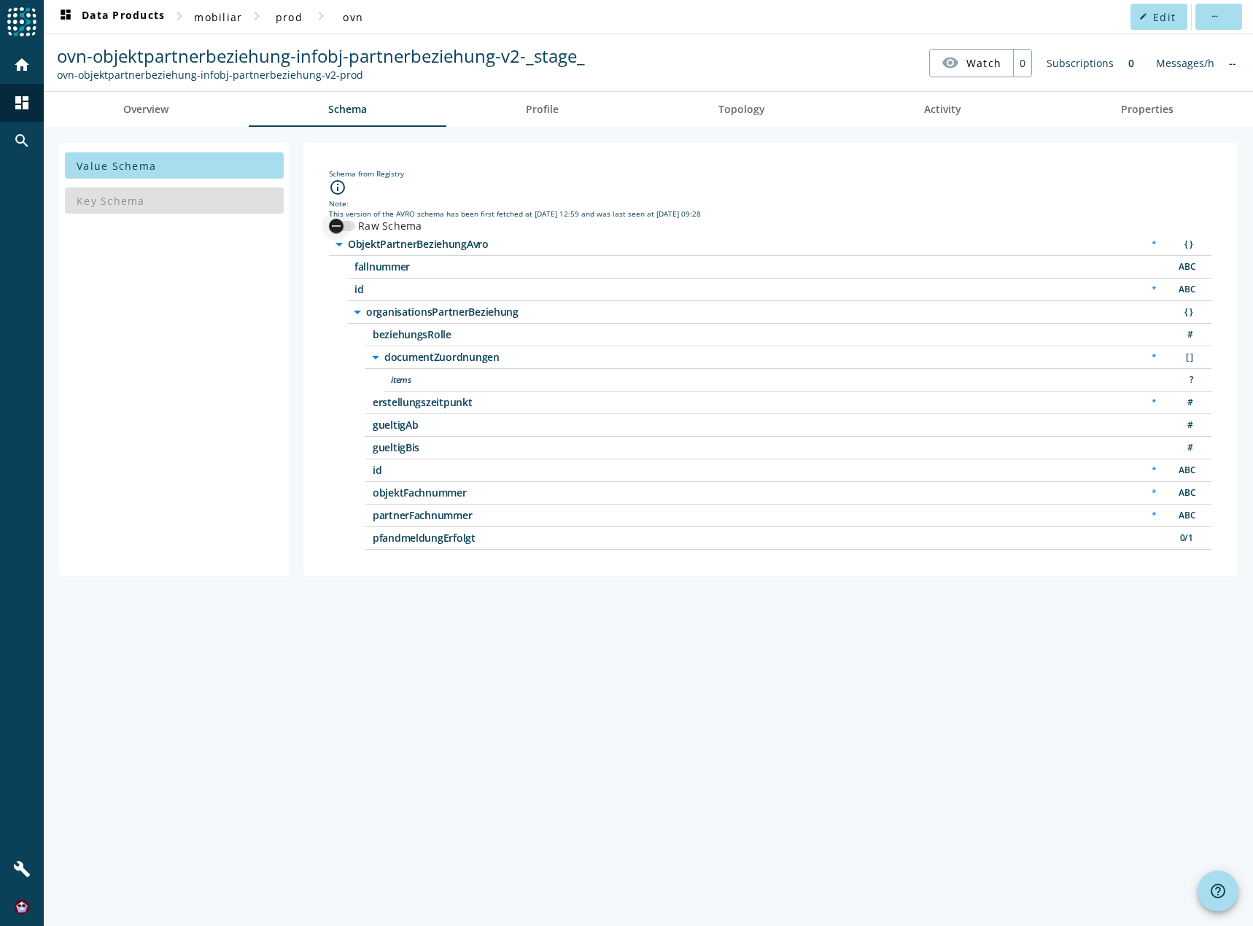
click at [339, 223] on icon "button" at bounding box center [336, 226] width 13 height 13
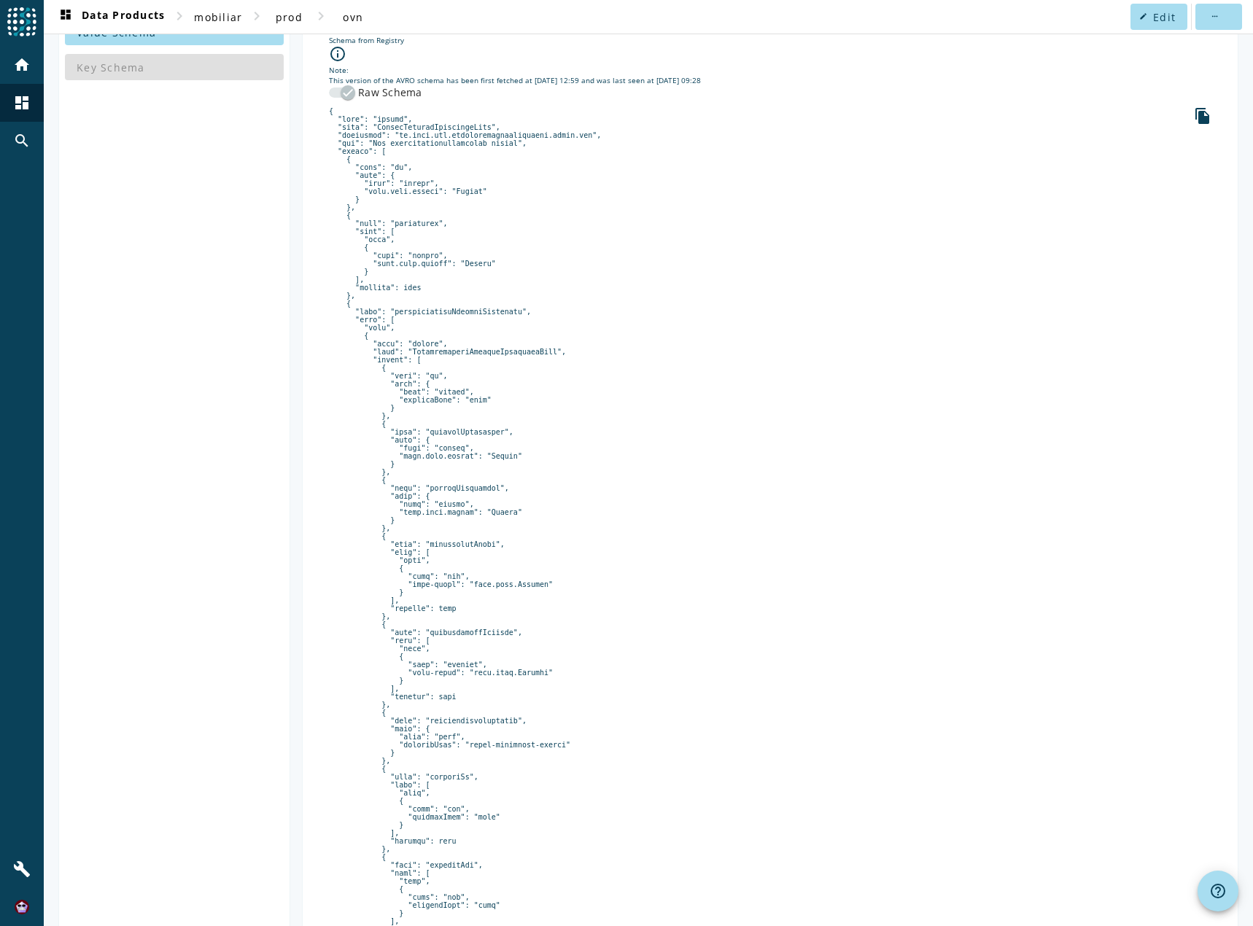
scroll to position [87, 0]
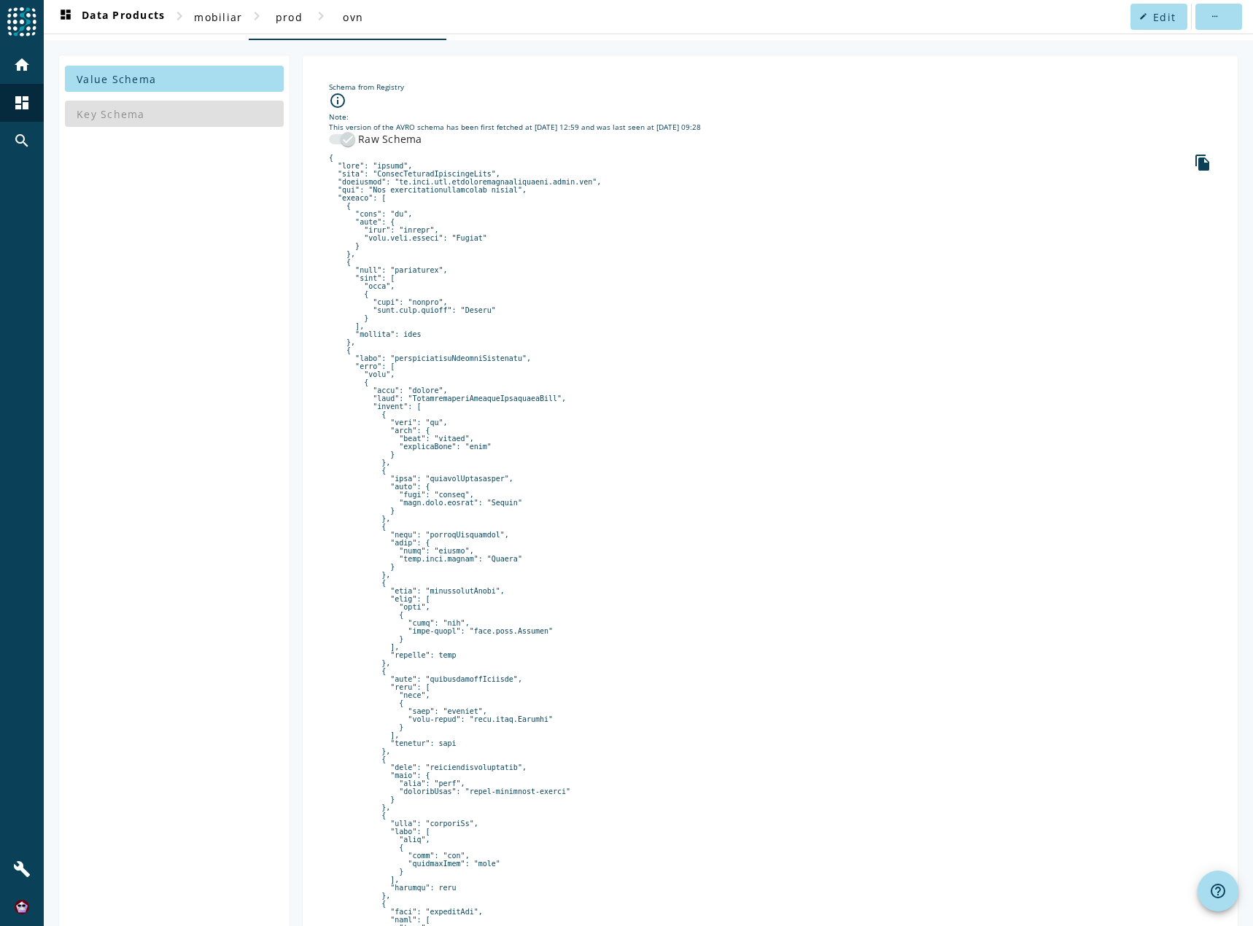
click at [414, 176] on pre at bounding box center [770, 719] width 883 height 1131
copy pre "ObjektPartnerBeziehungAvro"
